Goal: Task Accomplishment & Management: Manage account settings

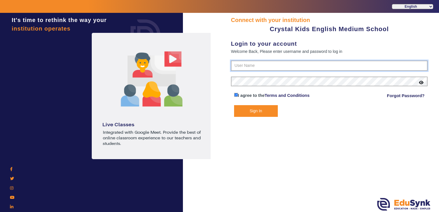
click at [240, 66] on input "text" at bounding box center [329, 66] width 196 height 10
paste input "7975764622"
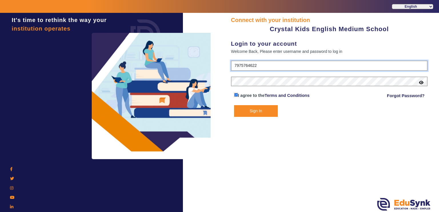
type input "7975764622"
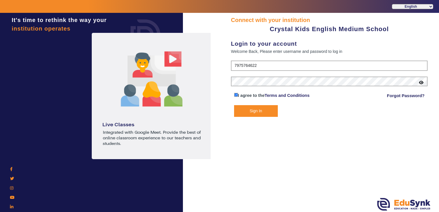
click at [236, 109] on button "Sign In" at bounding box center [256, 111] width 44 height 12
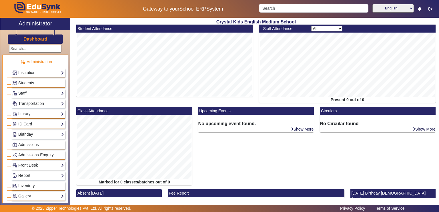
click at [42, 73] on link "Institution" at bounding box center [38, 72] width 52 height 7
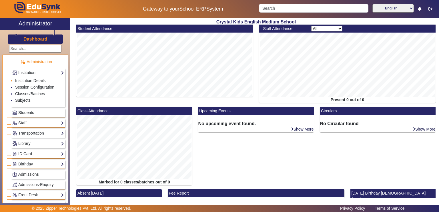
click at [36, 78] on link "Institution Details" at bounding box center [30, 80] width 31 height 5
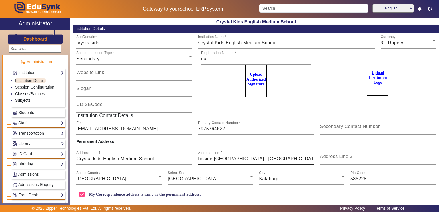
click at [235, 158] on input "beside [GEOGRAPHIC_DATA] , [GEOGRAPHIC_DATA]" at bounding box center [256, 158] width 116 height 7
click at [290, 158] on input "beside [GEOGRAPHIC_DATA] , [GEOGRAPHIC_DATA]" at bounding box center [256, 158] width 116 height 7
drag, startPoint x: 77, startPoint y: 158, endPoint x: 154, endPoint y: 158, distance: 77.1
click at [154, 158] on input "Crystal kids English Medium School" at bounding box center [134, 158] width 116 height 7
click at [52, 85] on link "Session Configuration" at bounding box center [34, 87] width 39 height 5
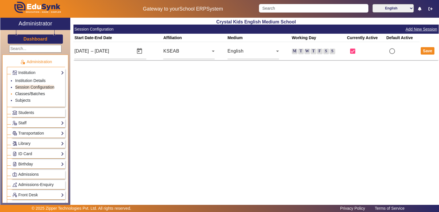
click at [41, 93] on link "Classes/Batches" at bounding box center [30, 93] width 30 height 5
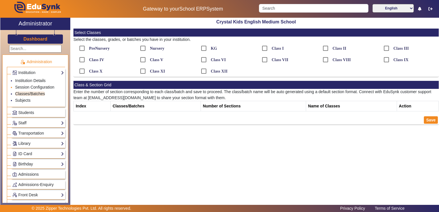
click at [41, 89] on li "Session Configuration" at bounding box center [39, 87] width 49 height 7
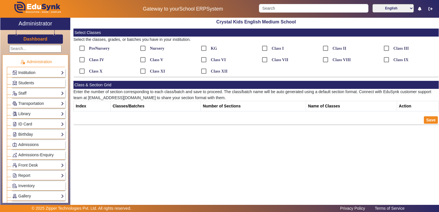
click at [37, 75] on link "Institution" at bounding box center [38, 72] width 52 height 7
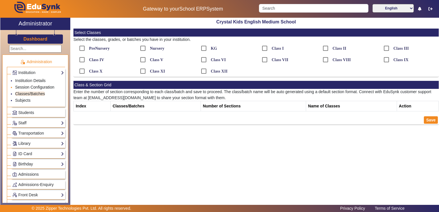
click at [35, 86] on link "Session Configuration" at bounding box center [34, 87] width 39 height 5
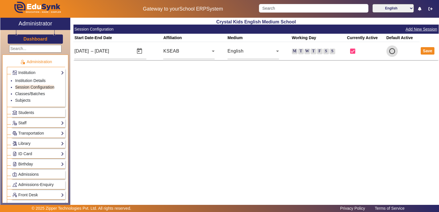
click at [392, 53] on input "radio" at bounding box center [391, 50] width 11 height 11
radio input "true"
click at [429, 50] on button "Save" at bounding box center [427, 50] width 14 height 7
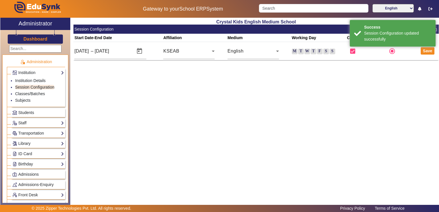
click at [342, 91] on div "Crystal Kids English Medium School Session Configuration Add New Session Start …" at bounding box center [254, 109] width 368 height 183
click at [36, 93] on link "Classes/Batches" at bounding box center [30, 93] width 30 height 5
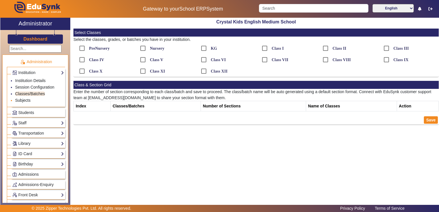
click at [27, 99] on link "Subjects" at bounding box center [22, 100] width 15 height 5
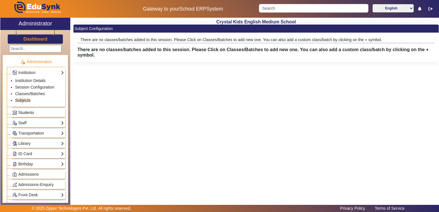
click at [27, 111] on span "Students" at bounding box center [26, 112] width 16 height 5
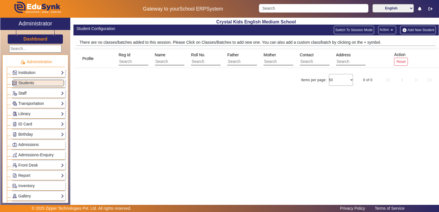
click at [24, 92] on link "Staff" at bounding box center [38, 93] width 52 height 7
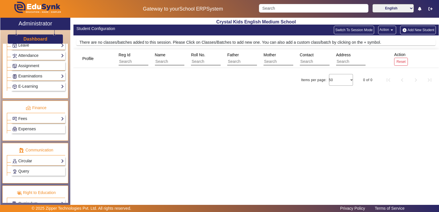
scroll to position [286, 0]
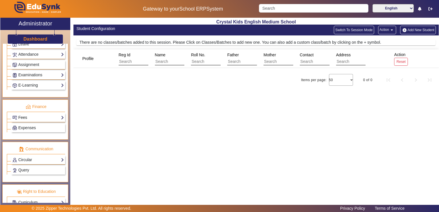
click at [39, 114] on link "Fees" at bounding box center [38, 117] width 52 height 7
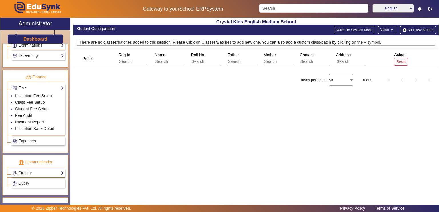
scroll to position [256, 0]
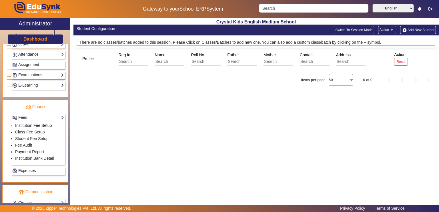
click at [37, 123] on link "Institution Fee Setup" at bounding box center [33, 125] width 37 height 5
